Goal: Task Accomplishment & Management: Manage account settings

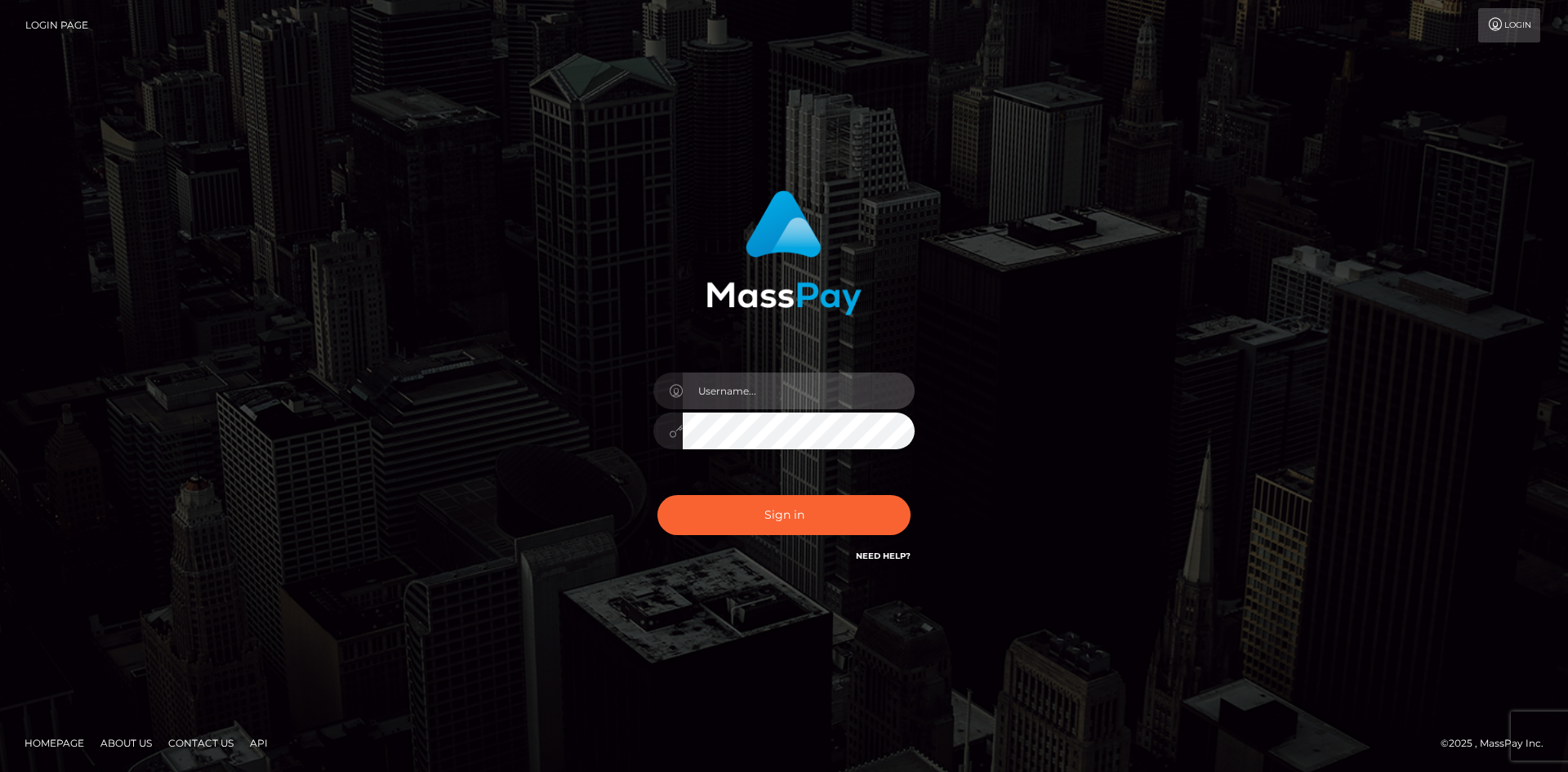
click at [746, 398] on input "text" at bounding box center [798, 391] width 232 height 37
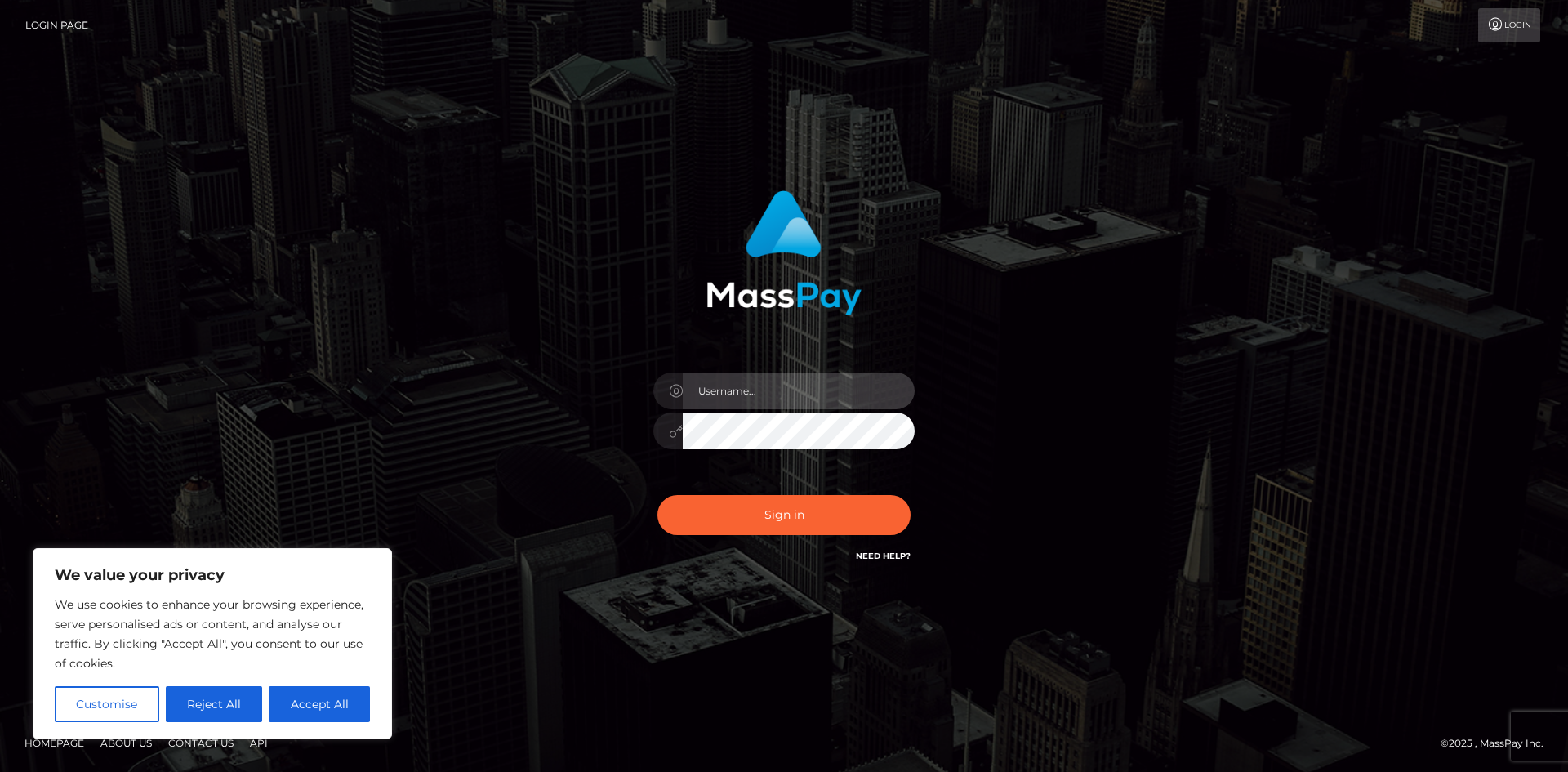
type input "[EMAIL_ADDRESS][DOMAIN_NAME]"
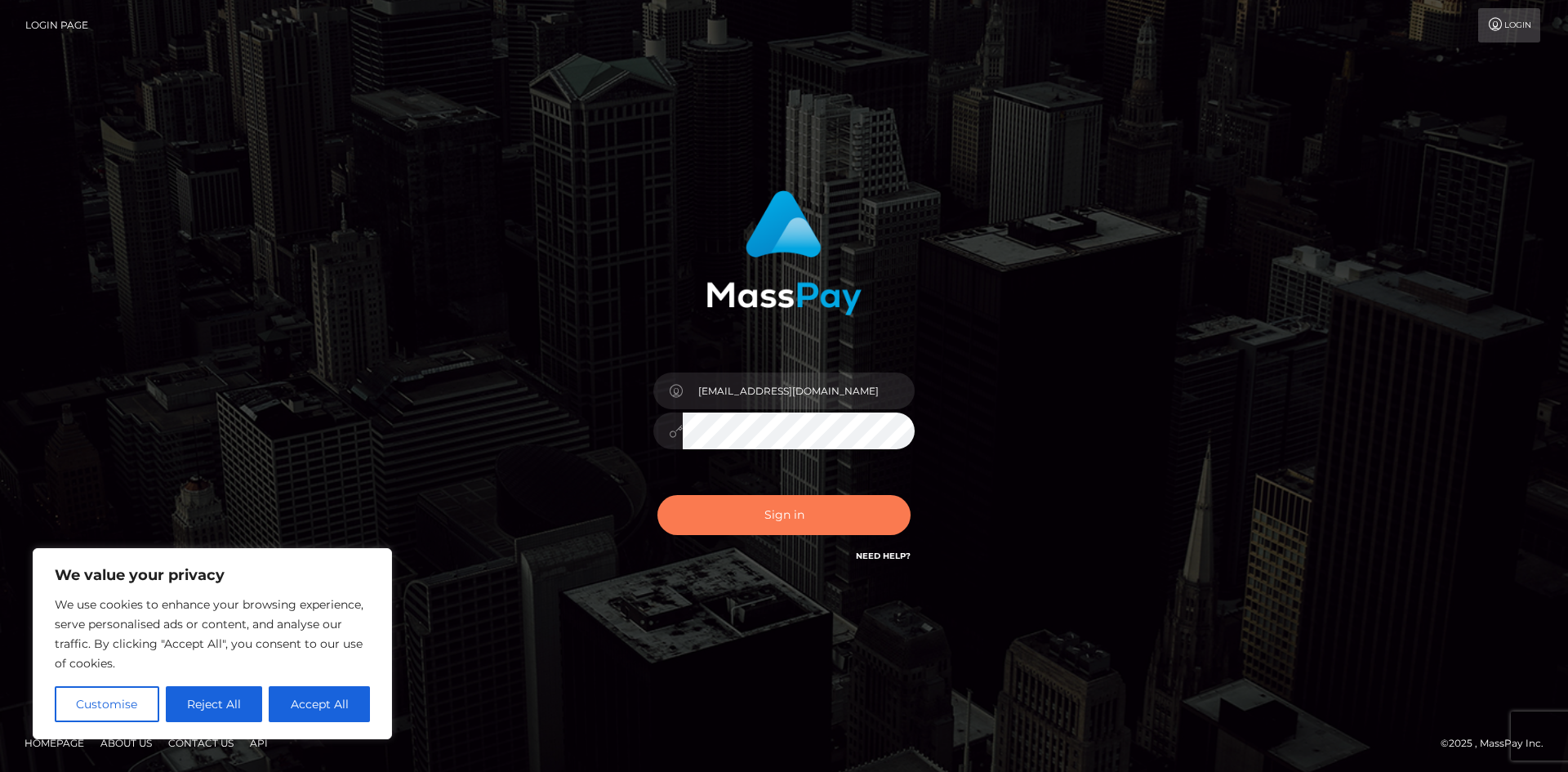
click at [757, 526] on button "Sign in" at bounding box center [784, 514] width 253 height 40
click at [338, 713] on button "Accept All" at bounding box center [319, 704] width 101 height 36
checkbox input "true"
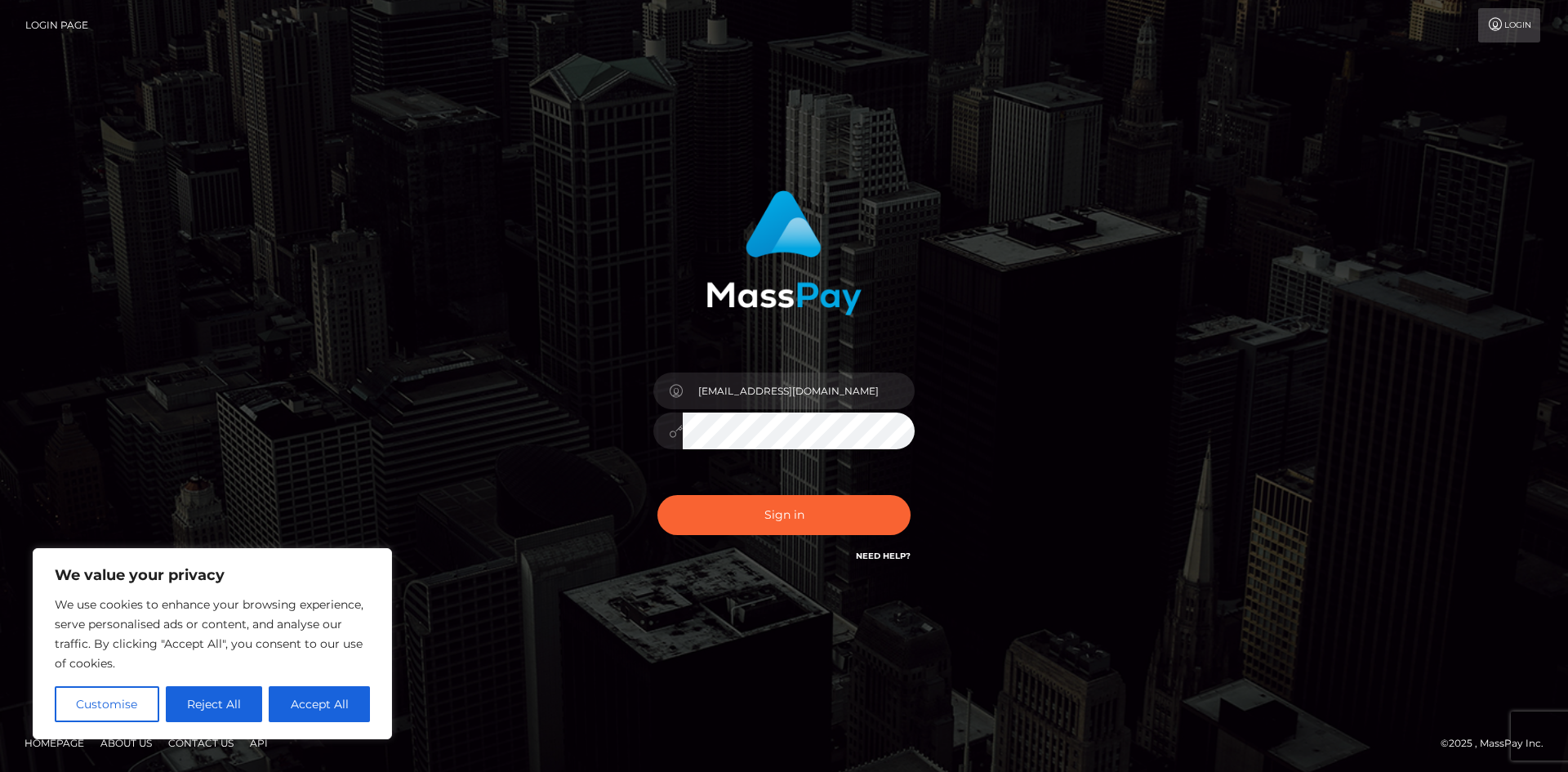
checkbox input "true"
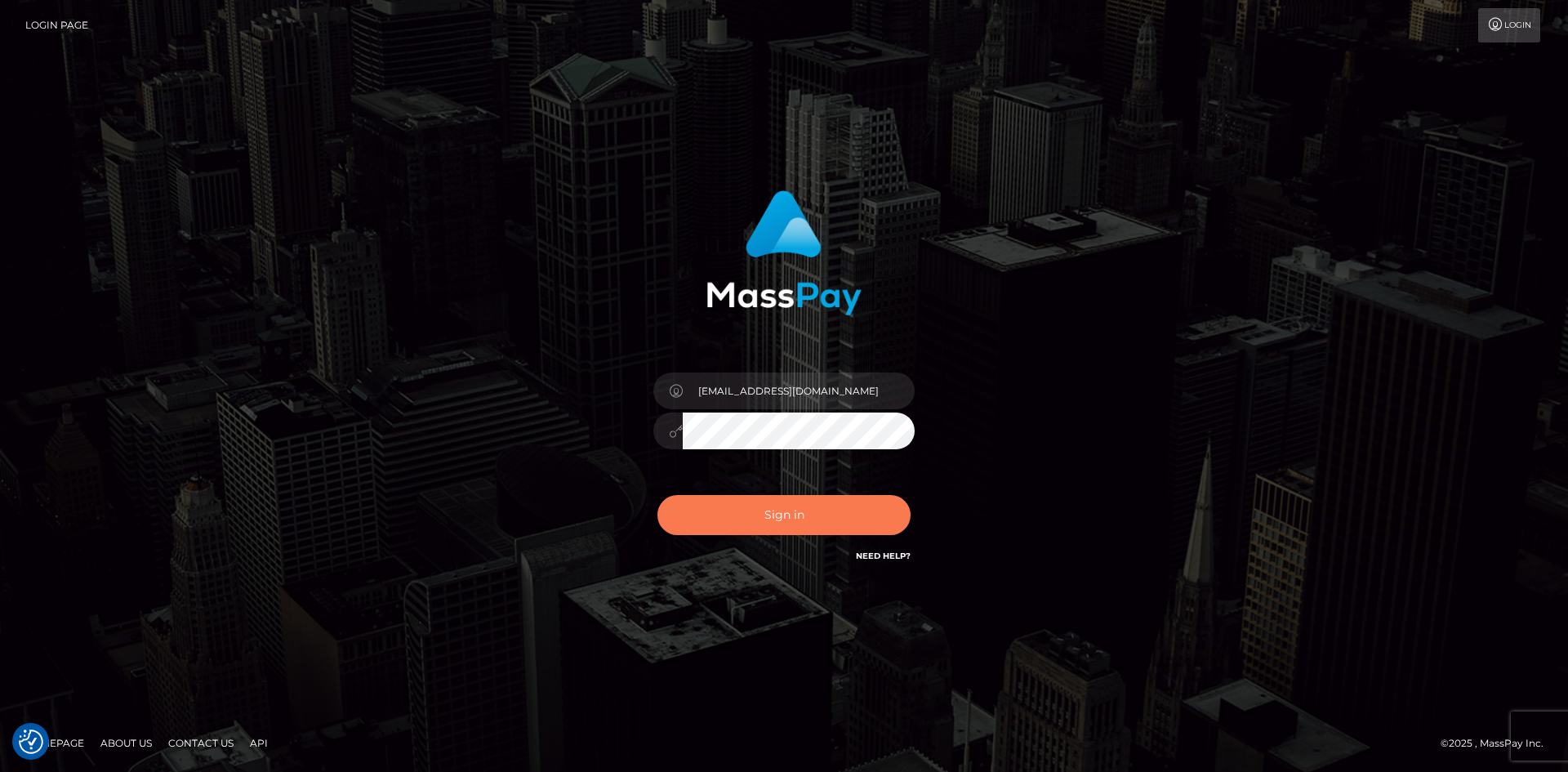
click at [776, 523] on button "Sign in" at bounding box center [784, 514] width 253 height 40
